Goal: Task Accomplishment & Management: Manage account settings

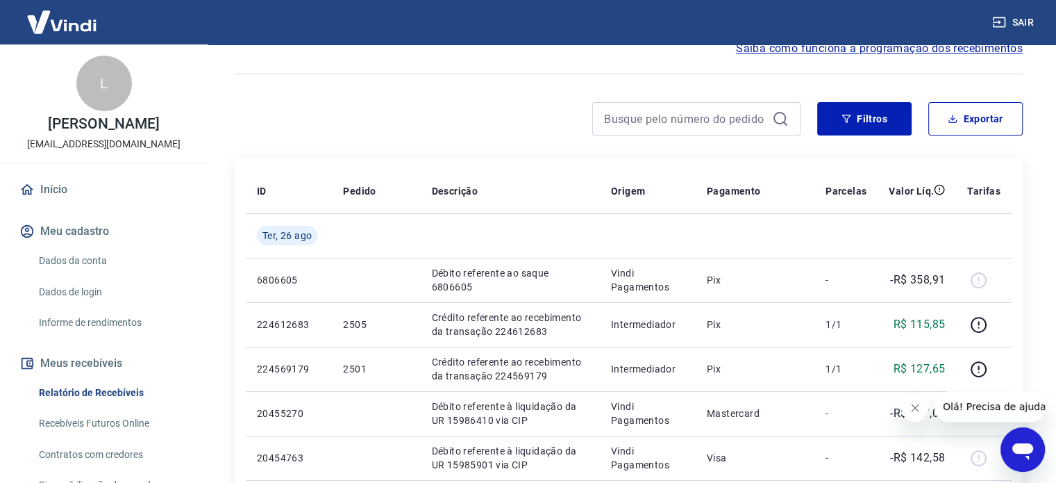
scroll to position [139, 0]
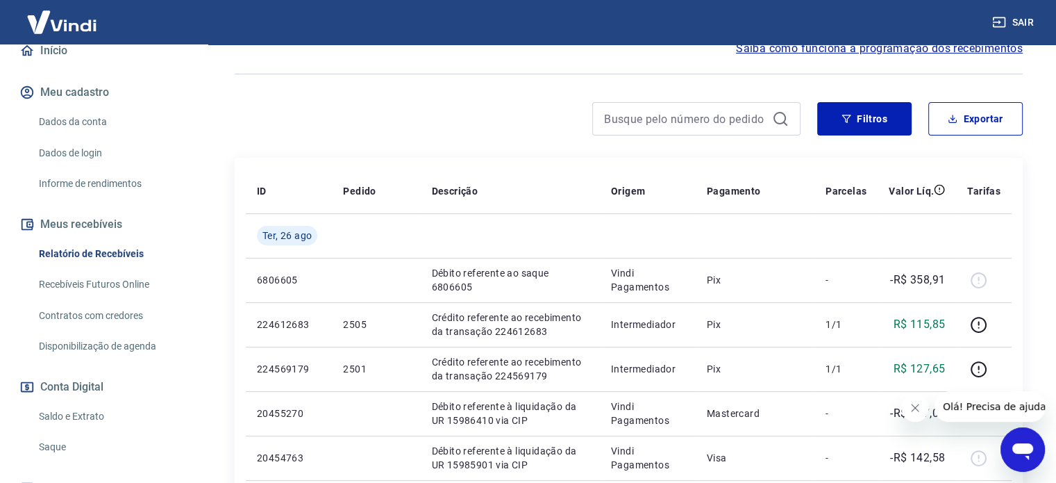
click at [57, 413] on link "Saldo e Extrato" at bounding box center [112, 416] width 158 height 28
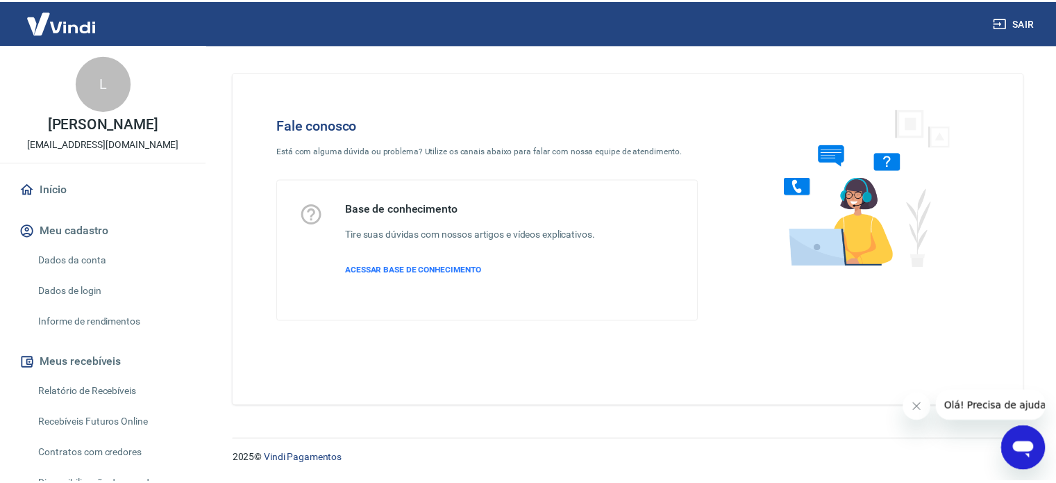
scroll to position [410, 0]
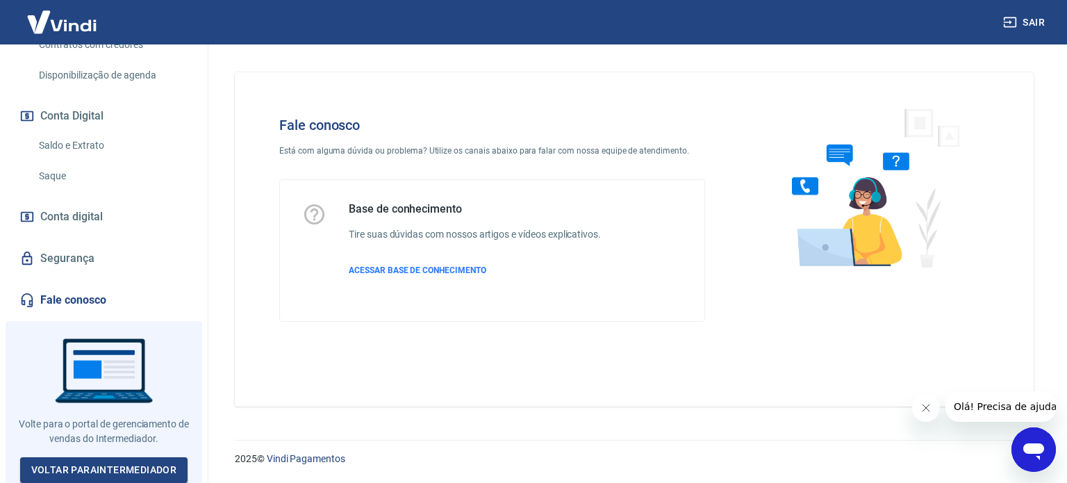
click at [103, 265] on link "Segurança" at bounding box center [104, 258] width 174 height 31
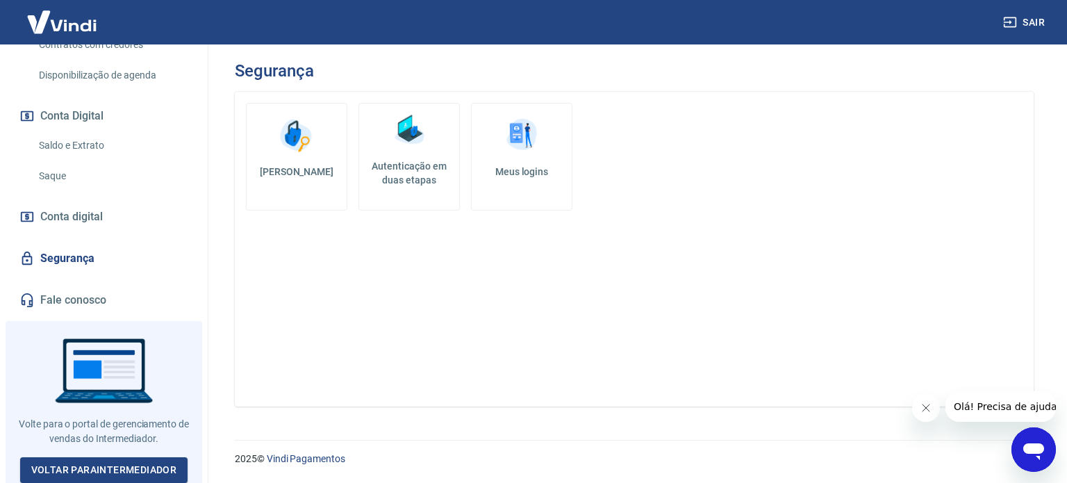
click at [519, 175] on h5 "Meus logins" at bounding box center [522, 172] width 78 height 14
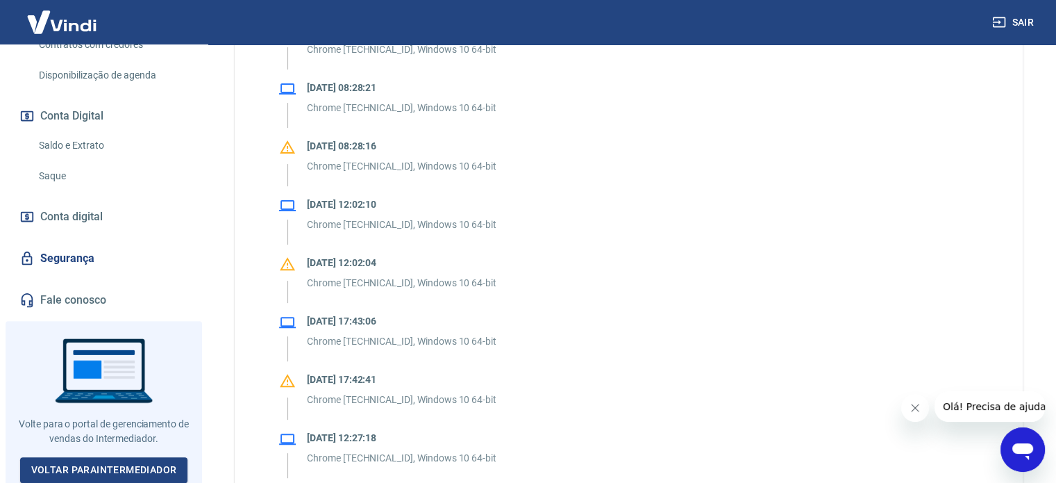
scroll to position [486, 0]
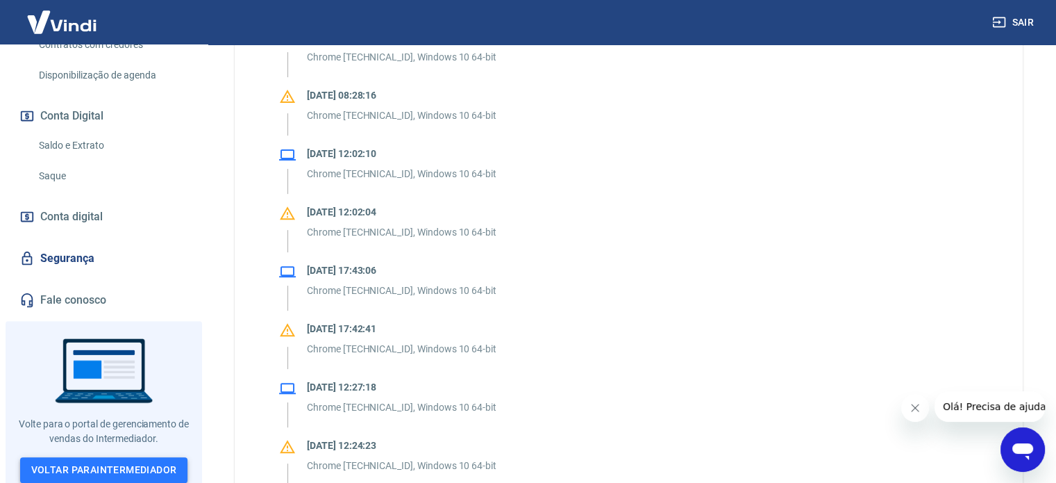
click at [108, 463] on link "Voltar para Intermediador" at bounding box center [104, 470] width 168 height 26
